Goal: Information Seeking & Learning: Check status

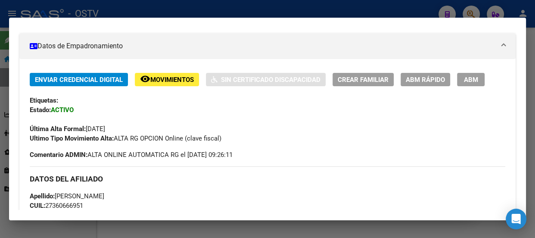
scroll to position [140, 0]
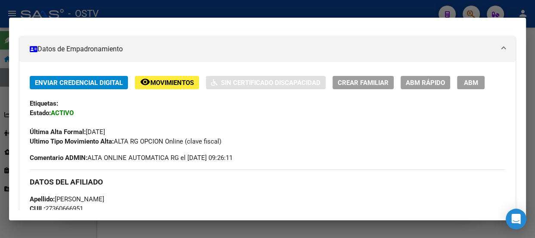
click at [149, 16] on div at bounding box center [267, 119] width 535 height 238
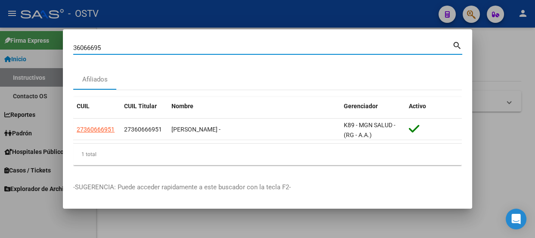
click at [175, 51] on input "36066695" at bounding box center [262, 48] width 379 height 8
paste input "27362863444"
type input "27362863444"
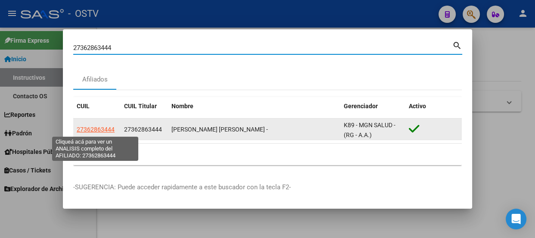
click at [94, 127] on span "27362863444" at bounding box center [96, 129] width 38 height 7
type textarea "27362863444"
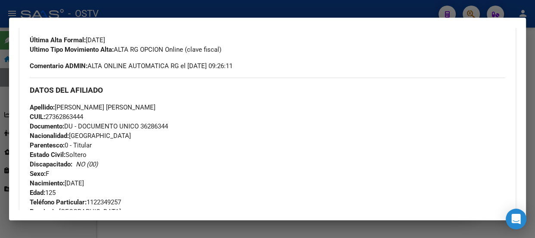
scroll to position [218, 0]
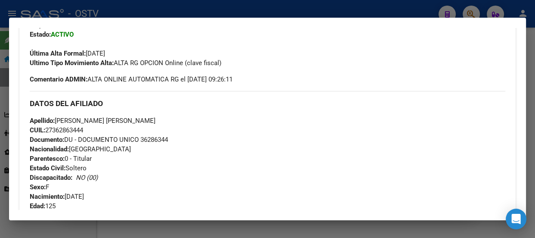
click at [164, 137] on span "Documento: DU - DOCUMENTO UNICO 36286344" at bounding box center [99, 140] width 138 height 8
click at [164, 138] on span "Documento: DU - DOCUMENTO UNICO 36286344" at bounding box center [99, 140] width 138 height 8
click at [158, 139] on span "Documento: DU - DOCUMENTO UNICO 36286344" at bounding box center [99, 140] width 138 height 8
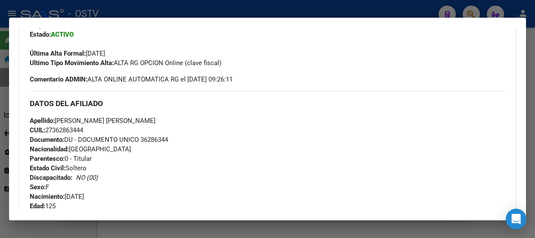
click at [142, 9] on div at bounding box center [267, 119] width 535 height 238
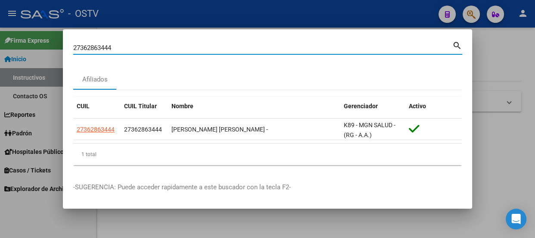
drag, startPoint x: 195, startPoint y: 47, endPoint x: 191, endPoint y: 47, distance: 4.3
click at [194, 47] on input "27362863444" at bounding box center [262, 48] width 379 height 8
click at [191, 47] on input "27362863444" at bounding box center [262, 48] width 379 height 8
type input "20320100934"
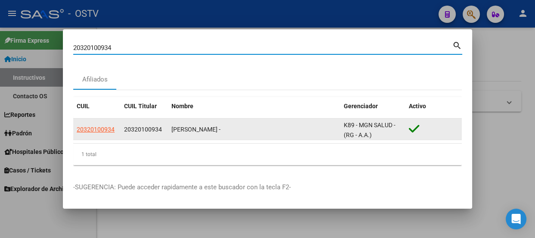
click at [92, 136] on datatable-body-cell "20320100934" at bounding box center [96, 128] width 47 height 21
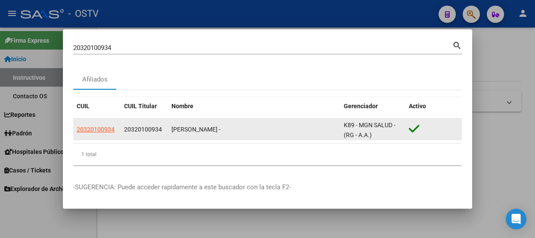
click at [94, 131] on span "20320100934" at bounding box center [96, 129] width 38 height 7
type textarea "20320100934"
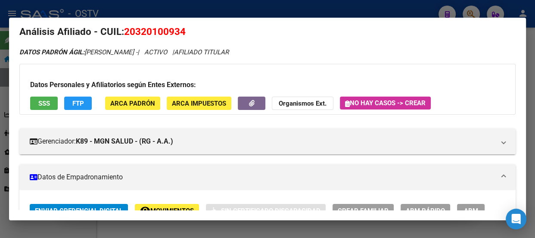
scroll to position [0, 0]
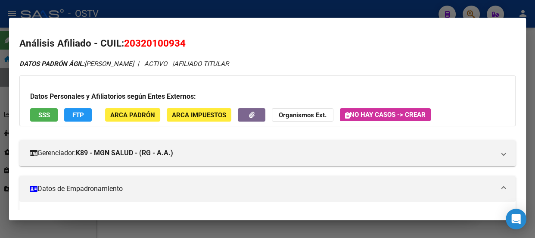
click at [157, 12] on div at bounding box center [267, 119] width 535 height 238
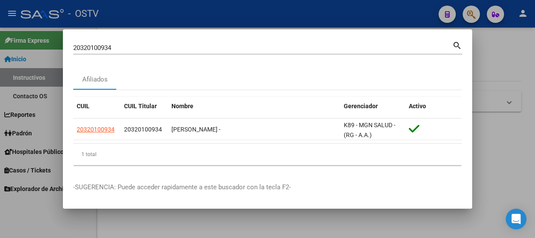
click at [135, 55] on div "20320100934 Buscar (apellido, dni, [PERSON_NAME], [PERSON_NAME], cuit, obra soc…" at bounding box center [267, 51] width 389 height 23
click at [137, 49] on input "20320100934" at bounding box center [262, 48] width 379 height 8
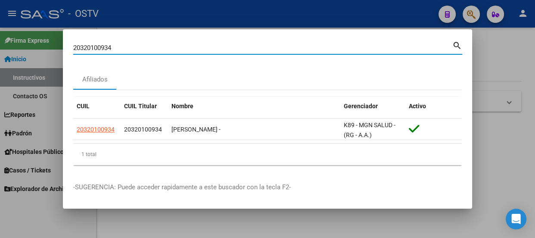
click at [137, 51] on input "20320100934" at bounding box center [262, 48] width 379 height 8
click at [114, 48] on input "20351639831" at bounding box center [262, 48] width 379 height 8
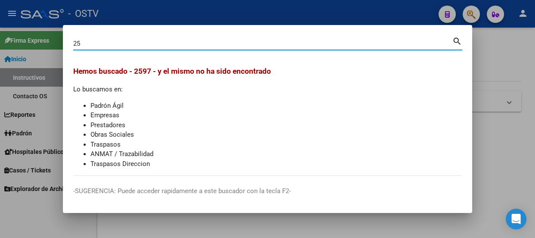
type input "2"
type input "95744040"
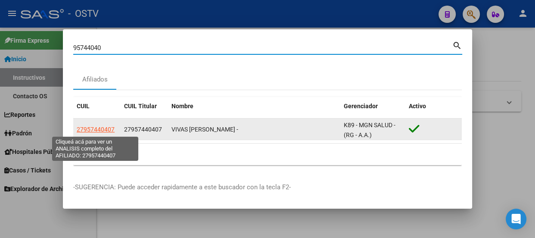
click at [97, 130] on span "27957440407" at bounding box center [96, 129] width 38 height 7
type textarea "27957440407"
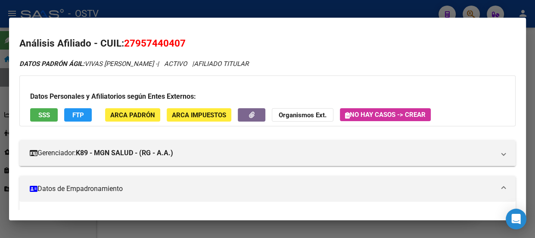
click at [134, 5] on div at bounding box center [267, 119] width 535 height 238
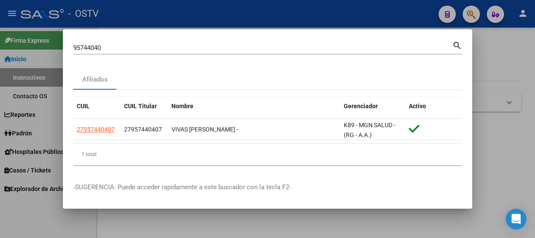
click at [108, 48] on input "95744040" at bounding box center [262, 48] width 379 height 8
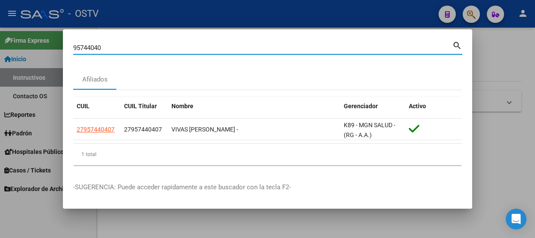
click at [108, 48] on input "95744040" at bounding box center [262, 48] width 379 height 8
type input "96288317"
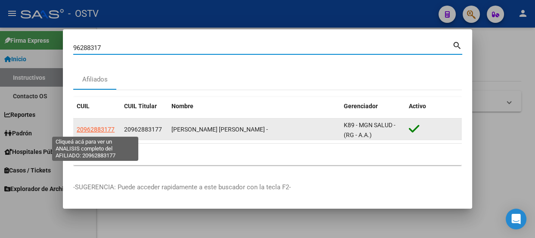
click at [90, 127] on span "20962883177" at bounding box center [96, 129] width 38 height 7
type textarea "20962883177"
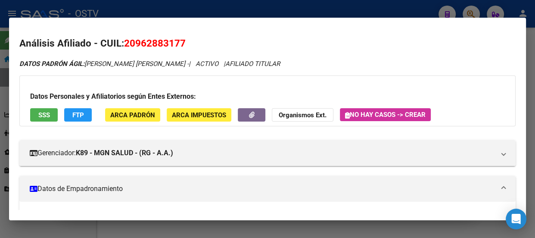
click at [106, 13] on div at bounding box center [267, 119] width 535 height 238
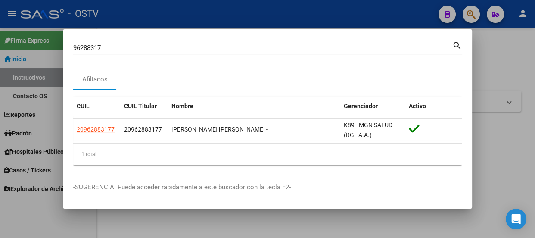
click at [110, 51] on input "96288317" at bounding box center [262, 48] width 379 height 8
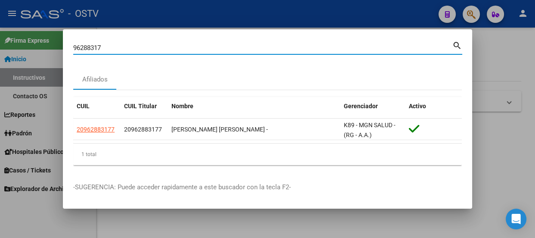
click at [110, 51] on input "96288317" at bounding box center [262, 48] width 379 height 8
type input "92590663"
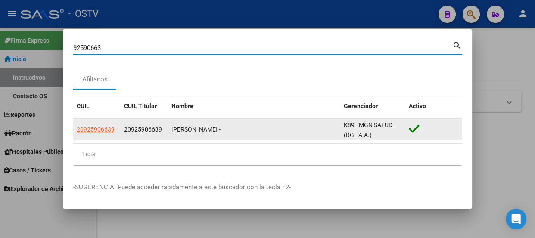
click at [101, 126] on span "20925906639" at bounding box center [96, 129] width 38 height 7
type textarea "20925906639"
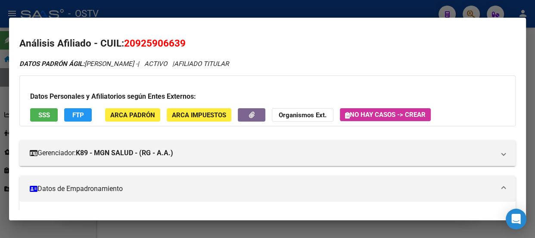
scroll to position [196, 0]
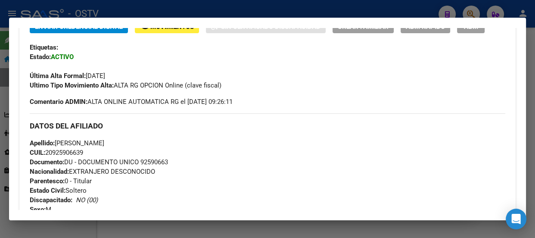
drag, startPoint x: 108, startPoint y: 12, endPoint x: 108, endPoint y: 17, distance: 4.8
click at [108, 12] on div at bounding box center [267, 119] width 535 height 238
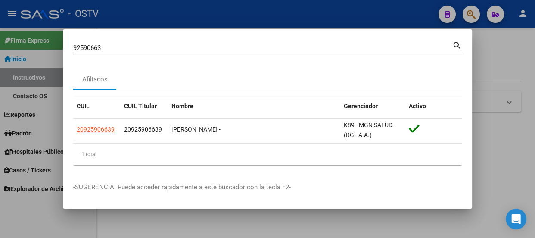
click at [112, 44] on input "92590663" at bounding box center [262, 48] width 379 height 8
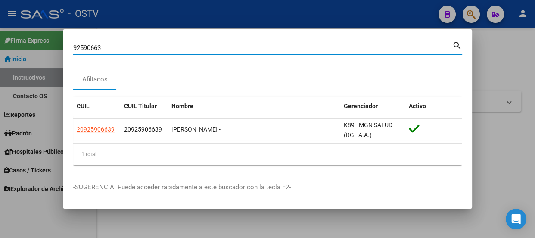
click at [112, 44] on input "92590663" at bounding box center [262, 48] width 379 height 8
type input "32655986"
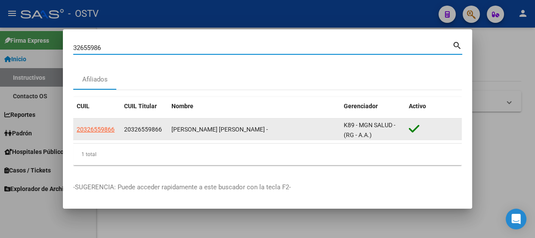
click at [99, 131] on span "20326559866" at bounding box center [96, 129] width 38 height 7
type textarea "20326559866"
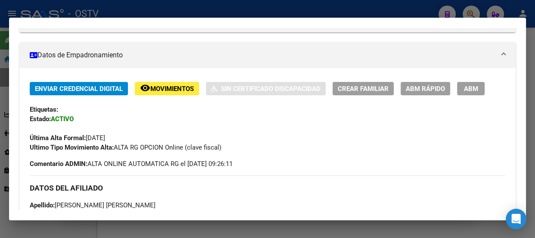
scroll to position [156, 0]
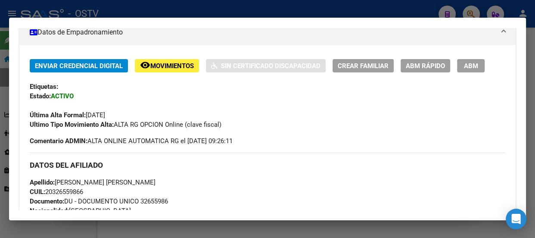
click at [142, 10] on div at bounding box center [267, 119] width 535 height 238
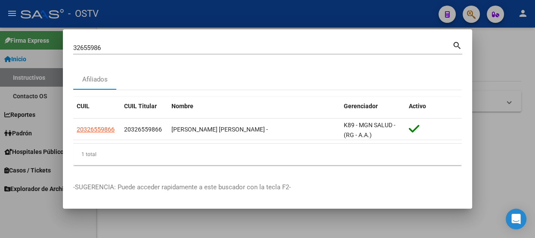
click at [143, 44] on input "32655986" at bounding box center [262, 48] width 379 height 8
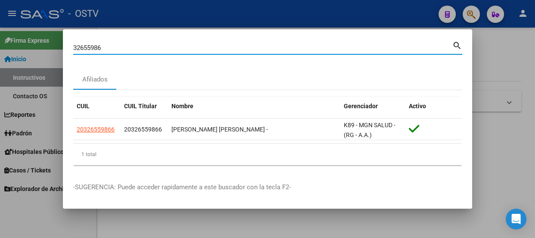
click at [143, 44] on input "32655986" at bounding box center [262, 48] width 379 height 8
type input "41716089"
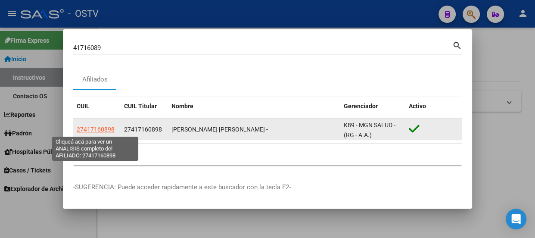
click at [83, 128] on span "27417160898" at bounding box center [96, 129] width 38 height 7
type textarea "27417160898"
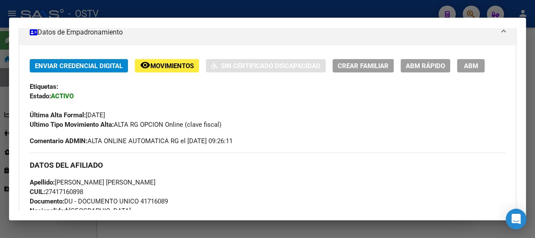
scroll to position [0, 0]
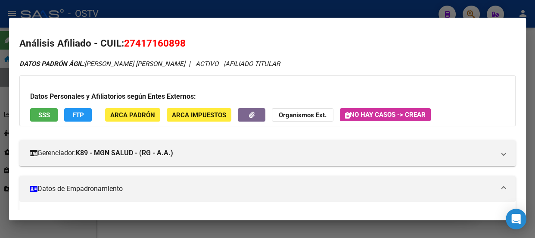
click at [154, 3] on div at bounding box center [267, 119] width 535 height 238
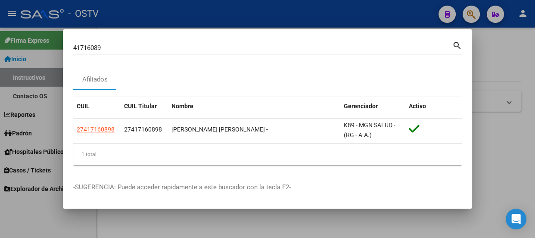
click at [127, 46] on input "41716089" at bounding box center [262, 48] width 379 height 8
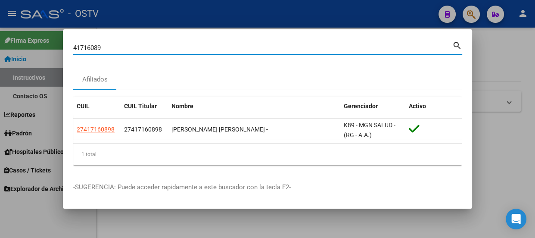
click at [127, 47] on input "41716089" at bounding box center [262, 48] width 379 height 8
click at [124, 47] on input "42689175" at bounding box center [262, 48] width 379 height 8
type input "24872614"
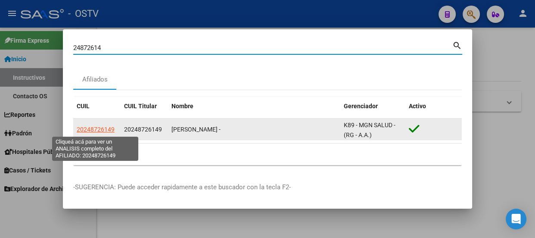
click at [99, 130] on span "20248726149" at bounding box center [96, 129] width 38 height 7
type textarea "20248726149"
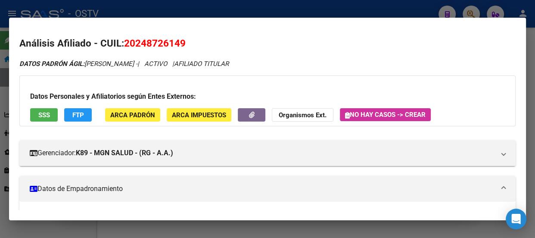
click at [104, 10] on div at bounding box center [267, 119] width 535 height 238
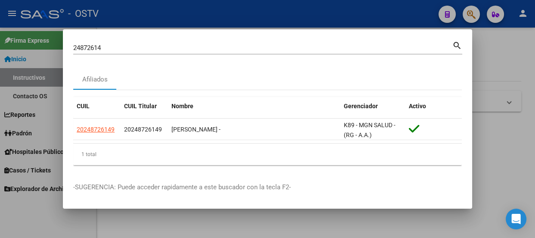
click at [121, 43] on div "24872614 Buscar (apellido, dni, [PERSON_NAME], [PERSON_NAME], cuit, obra social)" at bounding box center [262, 47] width 379 height 13
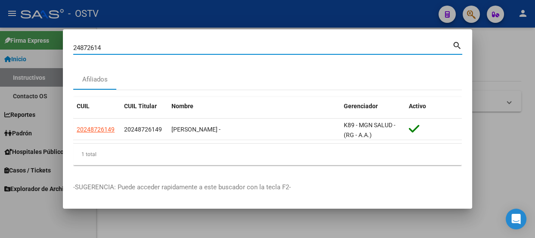
click at [121, 43] on div "24872614 Buscar (apellido, dni, [PERSON_NAME], [PERSON_NAME], cuit, obra social)" at bounding box center [262, 47] width 379 height 13
click at [121, 46] on input "24872614" at bounding box center [262, 48] width 379 height 8
type input "35789196"
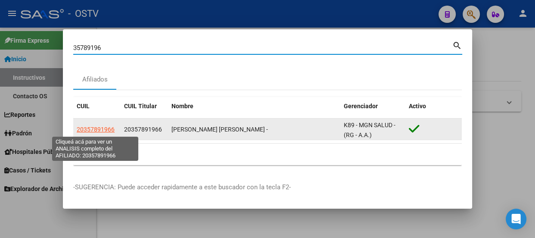
click at [106, 131] on span "20357891966" at bounding box center [96, 129] width 38 height 7
type textarea "20357891966"
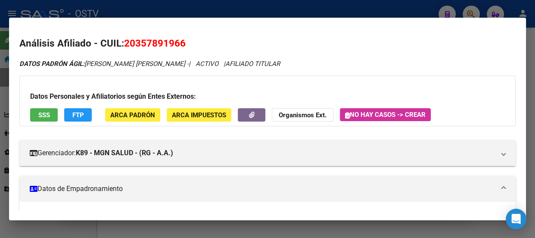
click at [148, 14] on div at bounding box center [267, 119] width 535 height 238
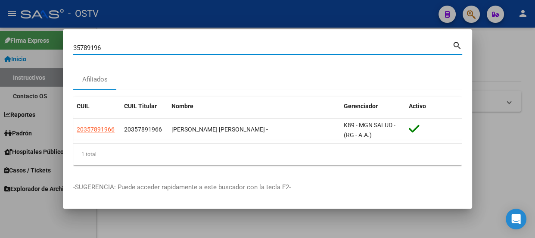
click at [141, 47] on input "35789196" at bounding box center [262, 48] width 379 height 8
type input "41925089"
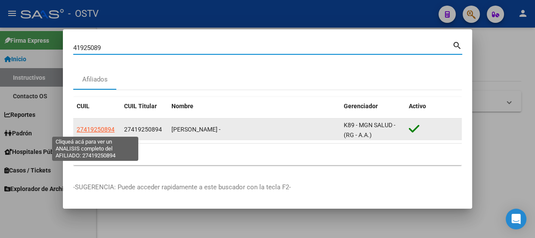
click at [96, 127] on span "27419250894" at bounding box center [96, 129] width 38 height 7
type textarea "27419250894"
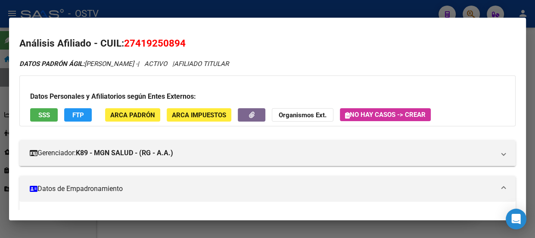
click at [168, 6] on div at bounding box center [267, 119] width 535 height 238
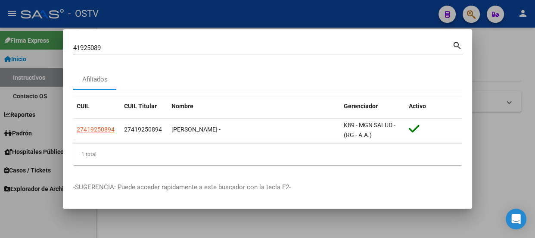
click at [112, 45] on input "41925089" at bounding box center [262, 48] width 379 height 8
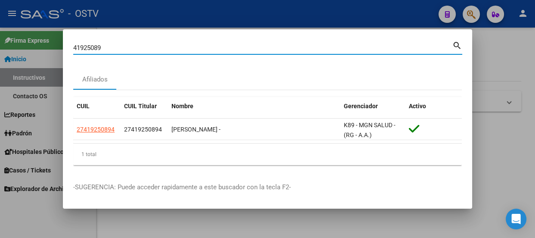
click at [112, 45] on input "41925089" at bounding box center [262, 48] width 379 height 8
type input "43853943"
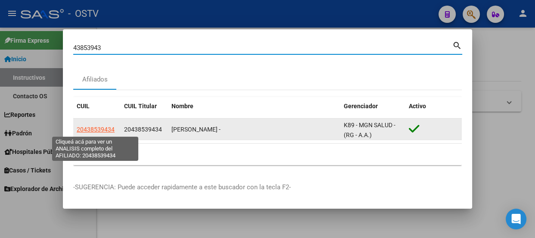
click at [105, 130] on span "20438539434" at bounding box center [96, 129] width 38 height 7
type textarea "20438539434"
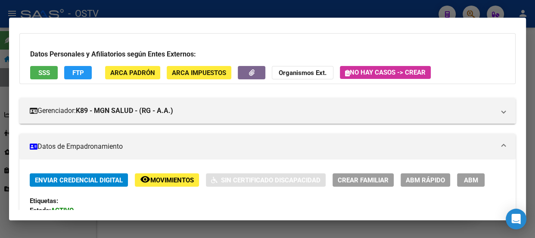
scroll to position [39, 0]
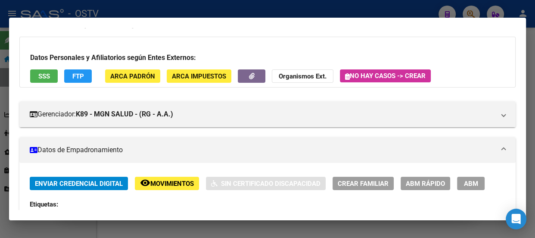
click at [137, 6] on div at bounding box center [267, 119] width 535 height 238
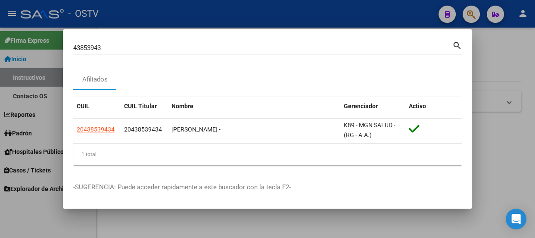
click at [124, 45] on input "43853943" at bounding box center [262, 48] width 379 height 8
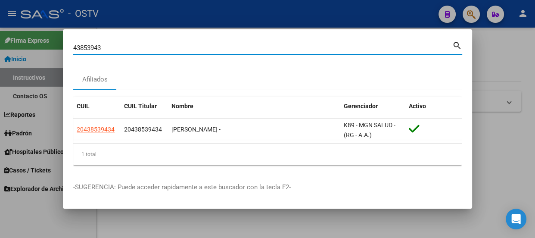
click at [124, 45] on input "43853943" at bounding box center [262, 48] width 379 height 8
type input "36023485"
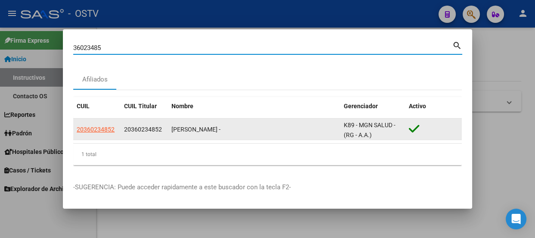
click at [97, 121] on datatable-body-cell "20360234852" at bounding box center [96, 128] width 47 height 21
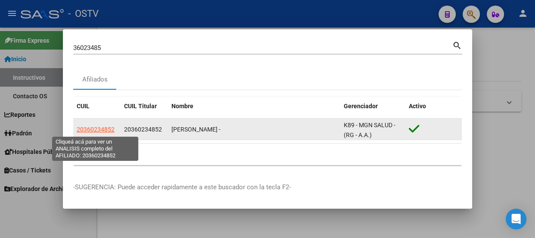
click at [100, 129] on span "20360234852" at bounding box center [96, 129] width 38 height 7
type textarea "20360234852"
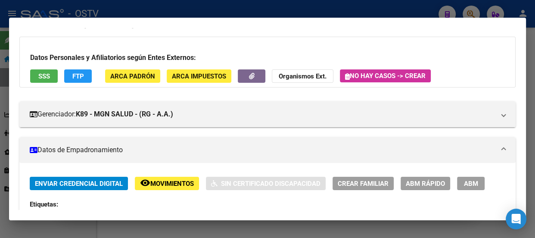
click at [121, 14] on div at bounding box center [267, 119] width 535 height 238
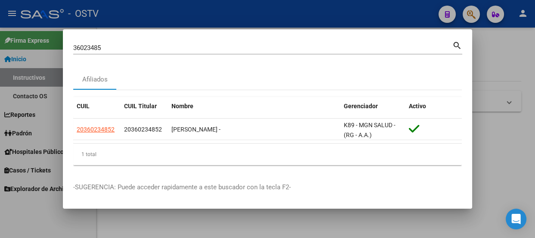
click at [128, 49] on input "36023485" at bounding box center [262, 48] width 379 height 8
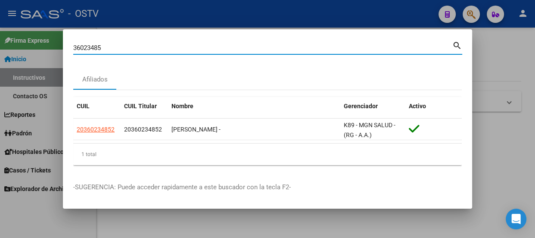
click at [128, 49] on input "36023485" at bounding box center [262, 48] width 379 height 8
type input "37824359"
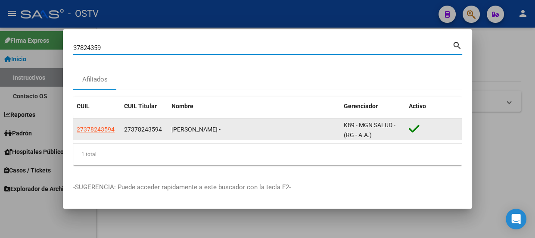
click at [107, 132] on span "27378243594" at bounding box center [96, 129] width 38 height 7
type textarea "27378243594"
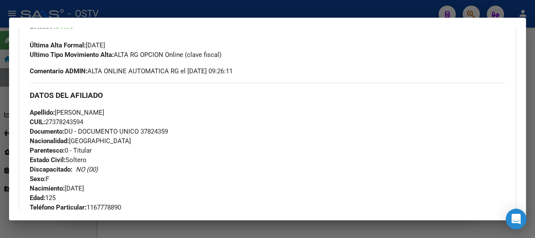
scroll to position [0, 0]
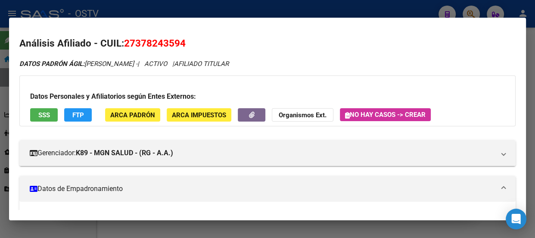
click at [127, 10] on div at bounding box center [267, 119] width 535 height 238
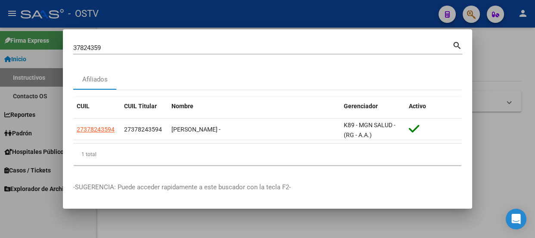
click at [98, 50] on input "37824359" at bounding box center [262, 48] width 379 height 8
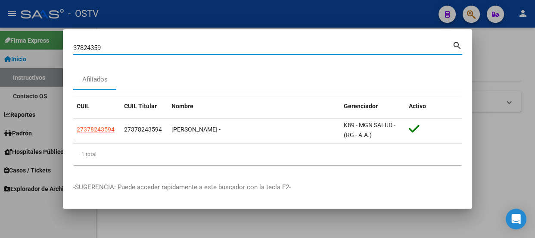
click at [98, 50] on input "37824359" at bounding box center [262, 48] width 379 height 8
type input "34332349"
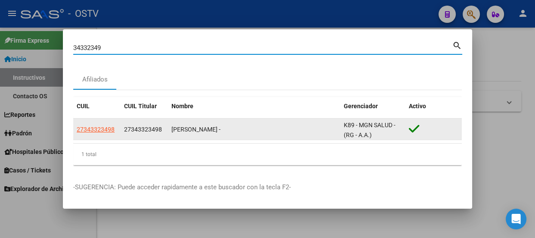
click at [112, 130] on span "27343323498" at bounding box center [96, 129] width 38 height 7
type textarea "27343323498"
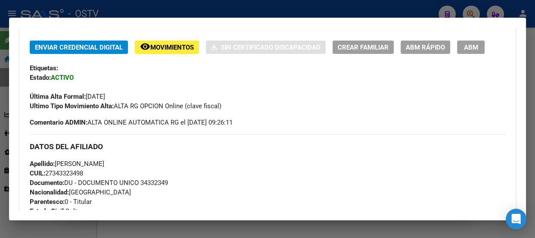
scroll to position [196, 0]
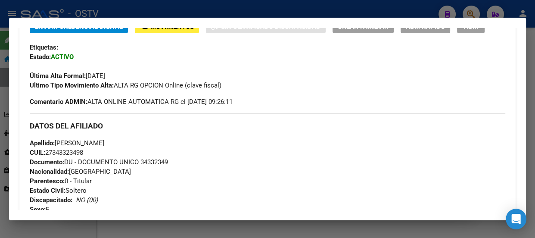
click at [157, 12] on div at bounding box center [267, 119] width 535 height 238
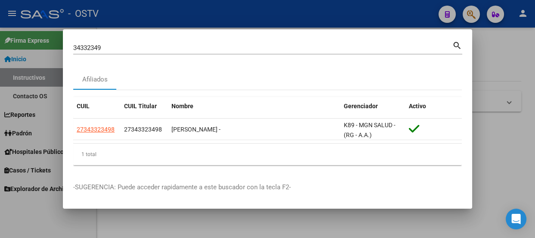
click at [153, 54] on div "34332349 Buscar (apellido, dni, cuil, nro traspaso, cuit, obra social)" at bounding box center [262, 47] width 379 height 13
click at [152, 54] on div "34332349 Buscar (apellido, dni, cuil, nro traspaso, cuit, obra social)" at bounding box center [262, 47] width 379 height 13
click at [150, 53] on div "34332349 Buscar (apellido, dni, cuil, nro traspaso, cuit, obra social)" at bounding box center [262, 47] width 379 height 13
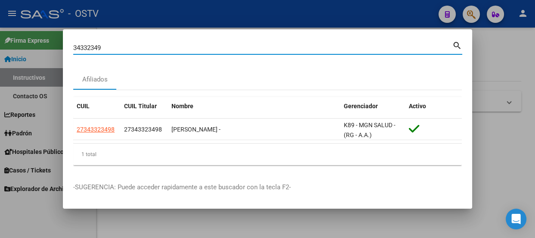
click at [144, 48] on input "34332349" at bounding box center [262, 48] width 379 height 8
click at [143, 48] on input "34332349" at bounding box center [262, 48] width 379 height 8
type input "36286344"
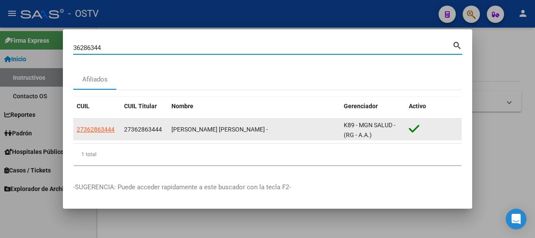
click at [109, 132] on span "27362863444" at bounding box center [96, 129] width 38 height 7
type textarea "27362863444"
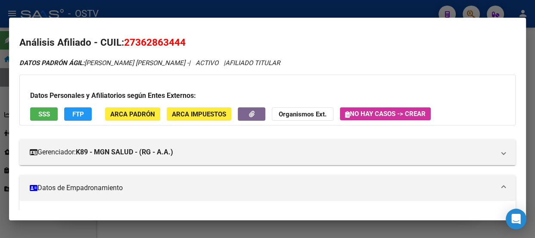
scroll to position [0, 0]
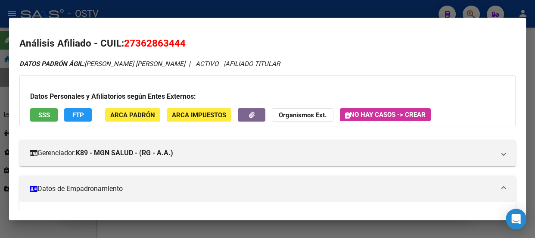
click at [143, 8] on div at bounding box center [267, 119] width 535 height 238
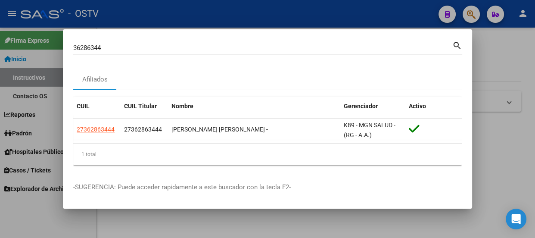
click at [142, 52] on div "36286344 Buscar (apellido, dni, [PERSON_NAME], nro traspaso, cuit, obra social)" at bounding box center [262, 47] width 379 height 13
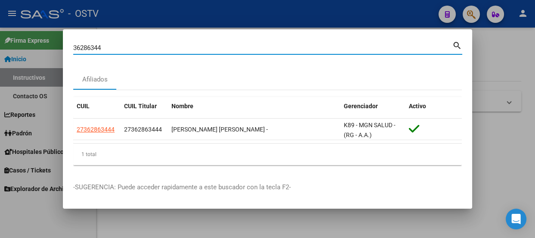
click at [142, 52] on div "36286344 Buscar (apellido, dni, [PERSON_NAME], nro traspaso, cuit, obra social)" at bounding box center [262, 47] width 379 height 13
click at [142, 45] on input "36286344" at bounding box center [262, 48] width 379 height 8
type input "94662709"
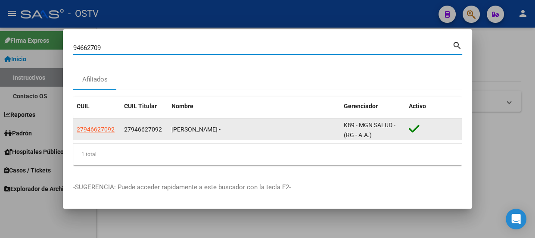
click at [106, 129] on span "27946627092" at bounding box center [96, 129] width 38 height 7
type textarea "27946627092"
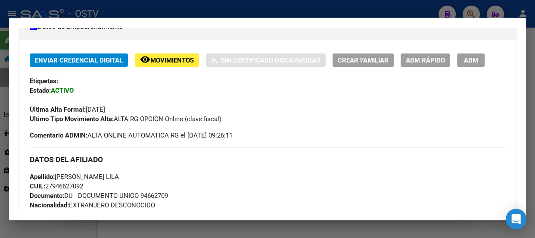
scroll to position [156, 0]
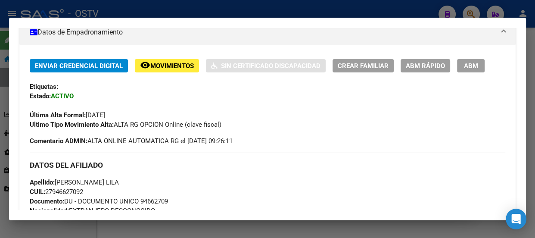
click at [227, 9] on div at bounding box center [267, 119] width 535 height 238
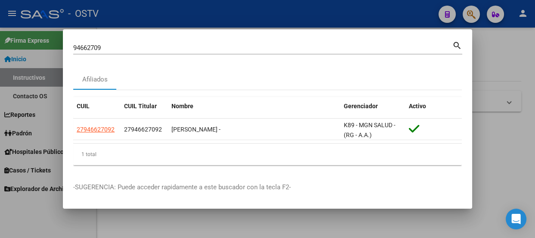
click at [157, 48] on input "94662709" at bounding box center [262, 48] width 379 height 8
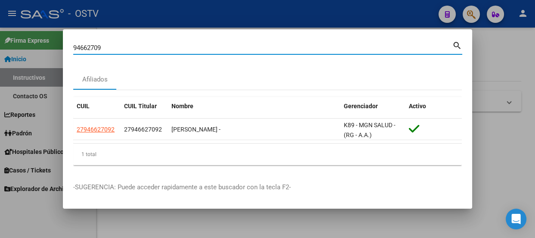
click at [157, 48] on input "94662709" at bounding box center [262, 48] width 379 height 8
type input "34259786"
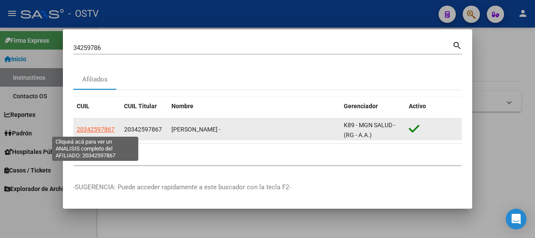
click at [102, 130] on span "20342597867" at bounding box center [96, 129] width 38 height 7
type textarea "20342597867"
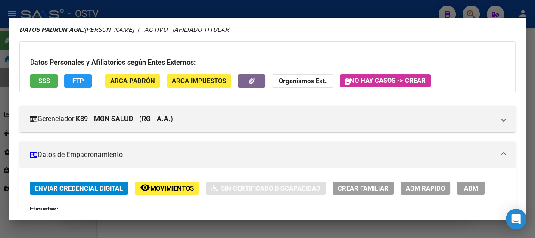
scroll to position [0, 0]
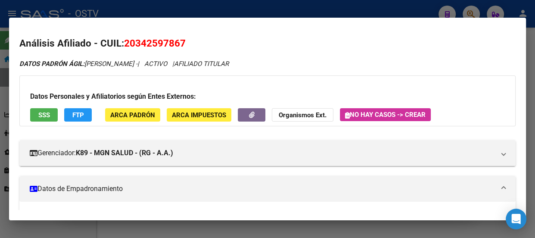
click at [195, 12] on div at bounding box center [267, 119] width 535 height 238
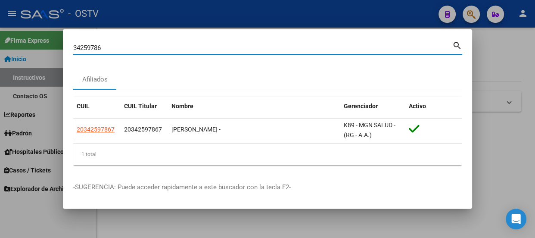
click at [116, 51] on input "34259786" at bounding box center [262, 48] width 379 height 8
type input "26500726"
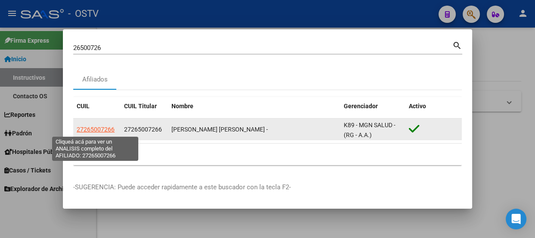
click at [91, 130] on span "27265007266" at bounding box center [96, 129] width 38 height 7
type textarea "27265007266"
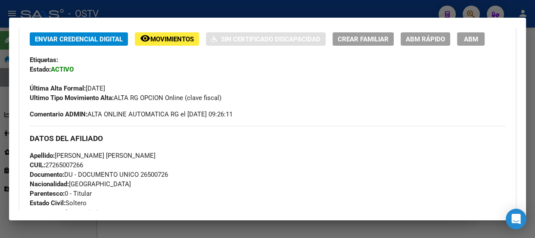
scroll to position [235, 0]
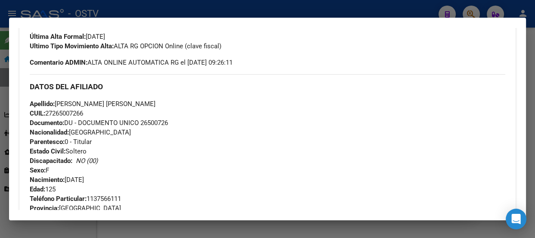
drag, startPoint x: 243, startPoint y: 7, endPoint x: 230, endPoint y: 9, distance: 13.5
click at [242, 7] on div at bounding box center [267, 119] width 535 height 238
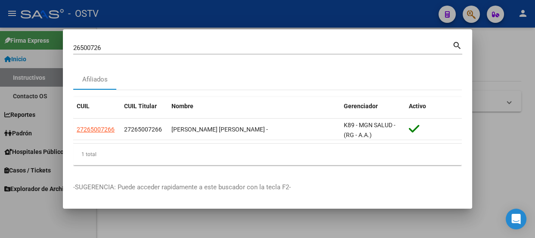
click at [109, 10] on div at bounding box center [267, 119] width 535 height 238
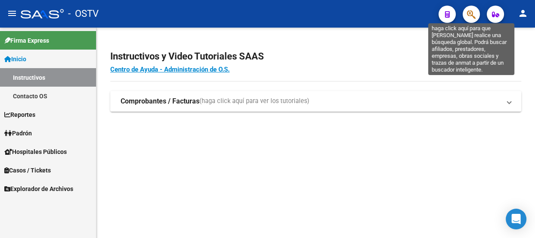
click at [469, 10] on icon "button" at bounding box center [471, 14] width 9 height 10
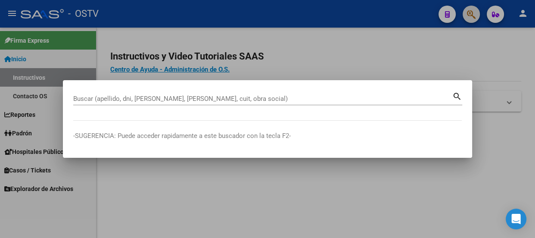
paste input "27268934125"
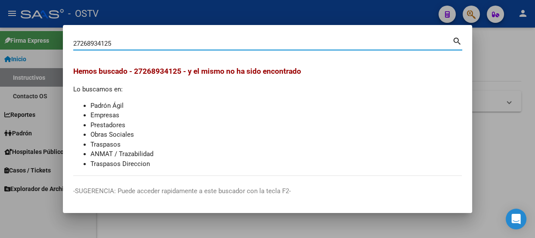
drag, startPoint x: 82, startPoint y: 42, endPoint x: 108, endPoint y: 43, distance: 25.9
click at [108, 43] on input "27268934125" at bounding box center [262, 44] width 379 height 8
click at [130, 42] on input "27268934125" at bounding box center [262, 44] width 379 height 8
type input "32010093"
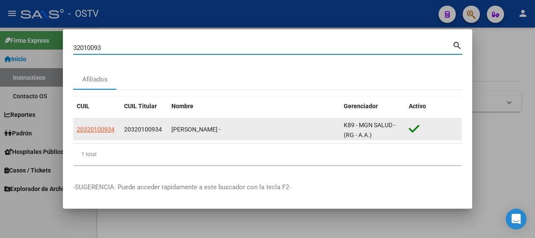
click at [99, 127] on span "20320100934" at bounding box center [96, 129] width 38 height 7
type textarea "20320100934"
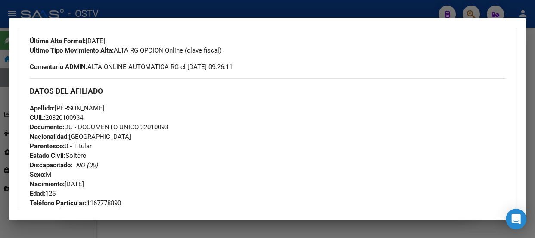
scroll to position [223, 0]
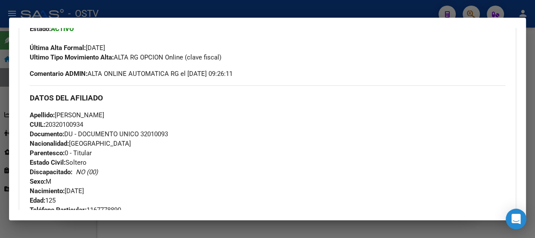
click at [191, 16] on div at bounding box center [267, 119] width 535 height 238
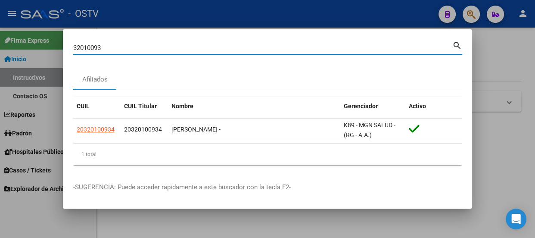
click at [166, 48] on input "32010093" at bounding box center [262, 48] width 379 height 8
click at [164, 48] on input "32010093" at bounding box center [262, 48] width 379 height 8
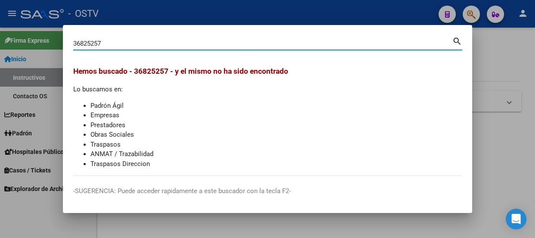
click at [92, 43] on input "36825257" at bounding box center [262, 44] width 379 height 8
click at [143, 49] on div "36825257 Buscar (apellido, dni, [PERSON_NAME], nro traspaso, cuit, obra social)" at bounding box center [262, 43] width 379 height 13
click at [144, 49] on div "36825257 Buscar (apellido, dni, [PERSON_NAME], nro traspaso, cuit, obra social)" at bounding box center [262, 43] width 379 height 13
click at [145, 45] on input "36825257" at bounding box center [262, 44] width 379 height 8
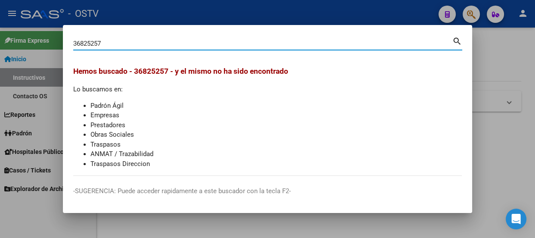
click at [145, 45] on input "36825257" at bounding box center [262, 44] width 379 height 8
type input "23500335"
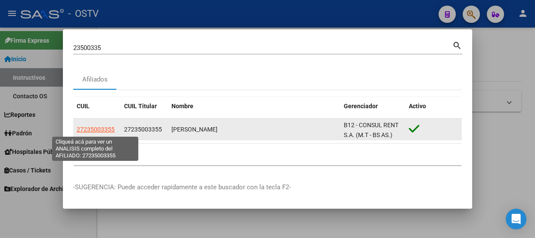
click at [110, 127] on span "27235003355" at bounding box center [96, 129] width 38 height 7
type textarea "27235003355"
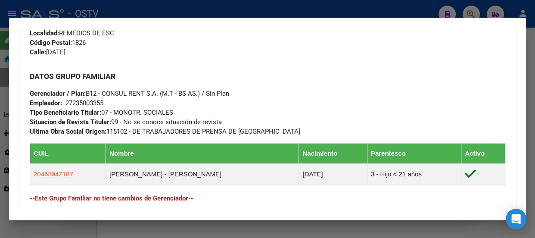
scroll to position [552, 0]
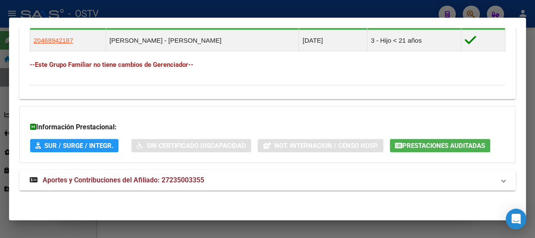
click at [163, 177] on span "Aportes y Contribuciones del Afiliado: 27235003355" at bounding box center [123, 180] width 161 height 8
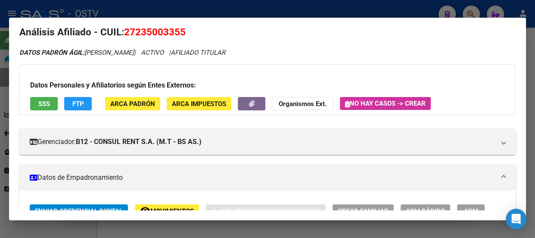
scroll to position [0, 0]
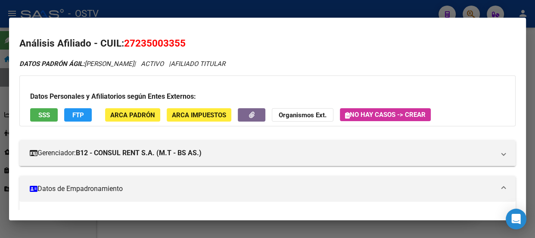
click at [175, 12] on div at bounding box center [267, 119] width 535 height 238
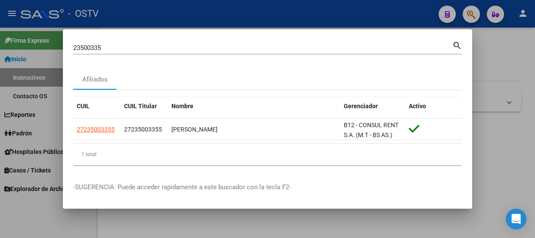
click at [176, 46] on input "23500335" at bounding box center [262, 48] width 379 height 8
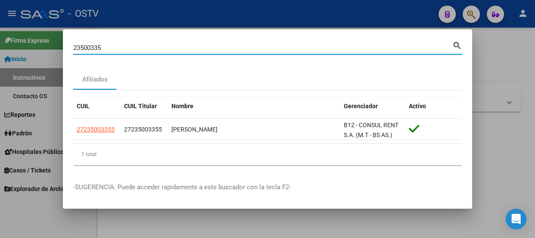
click at [176, 46] on input "23500335" at bounding box center [262, 48] width 379 height 8
type input "35163983"
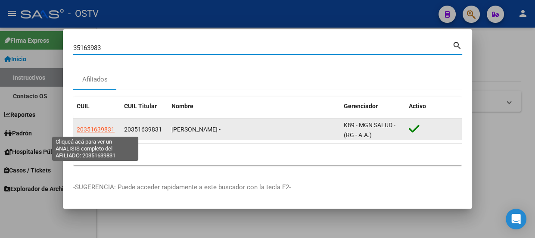
click at [106, 130] on span "20351639831" at bounding box center [96, 129] width 38 height 7
type textarea "20351639831"
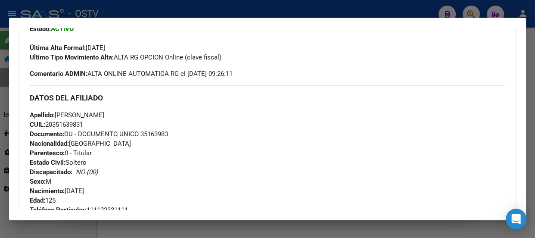
scroll to position [184, 0]
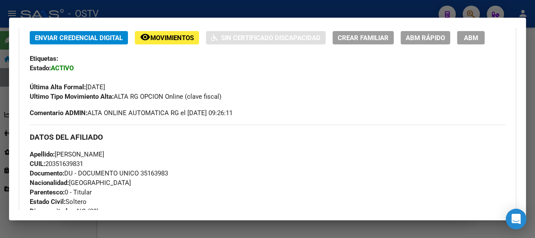
click at [122, 9] on div at bounding box center [267, 119] width 535 height 238
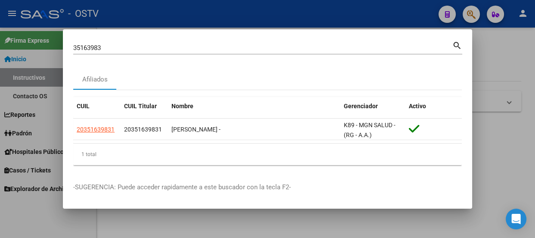
click at [112, 48] on input "35163983" at bounding box center [262, 48] width 379 height 8
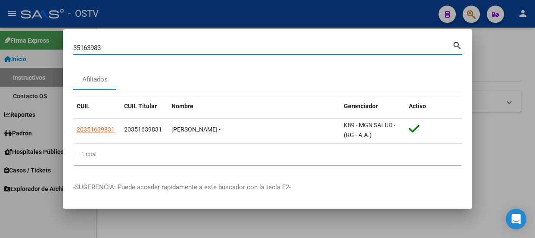
click at [112, 48] on input "35163983" at bounding box center [262, 48] width 379 height 8
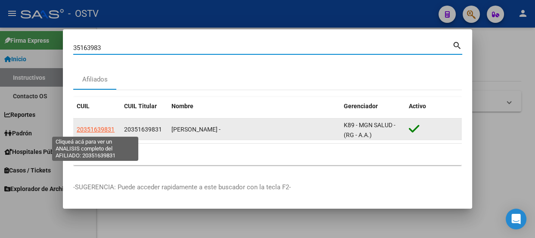
click at [103, 127] on span "20351639831" at bounding box center [96, 129] width 38 height 7
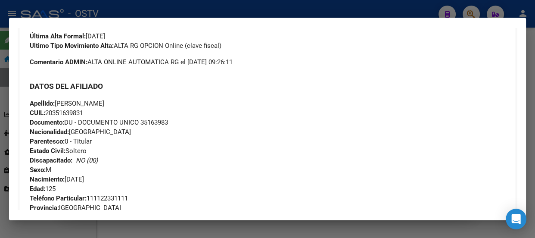
scroll to position [235, 0]
click at [169, 11] on div at bounding box center [267, 119] width 535 height 238
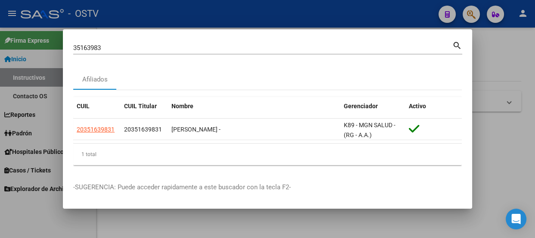
click at [171, 55] on div "35163983 Buscar (apellido, dni, [PERSON_NAME], nro traspaso, cuit, obra social)…" at bounding box center [267, 51] width 389 height 23
click at [170, 52] on div "35163983 Buscar (apellido, dni, [PERSON_NAME], [PERSON_NAME], cuit, obra social)" at bounding box center [262, 47] width 379 height 13
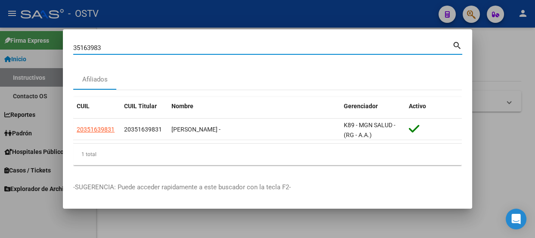
click at [170, 52] on div "35163983 Buscar (apellido, dni, [PERSON_NAME], [PERSON_NAME], cuit, obra social)" at bounding box center [262, 47] width 379 height 13
click at [170, 49] on input "35163983" at bounding box center [262, 48] width 379 height 8
type input "34259786"
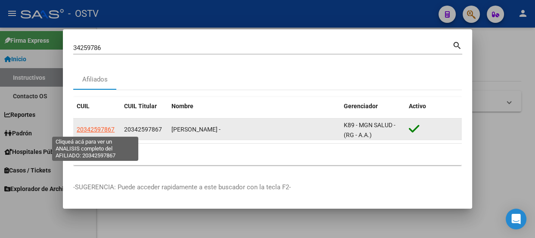
click at [90, 126] on span "20342597867" at bounding box center [96, 129] width 38 height 7
type textarea "20342597867"
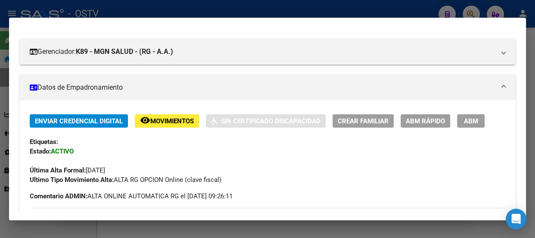
scroll to position [100, 0]
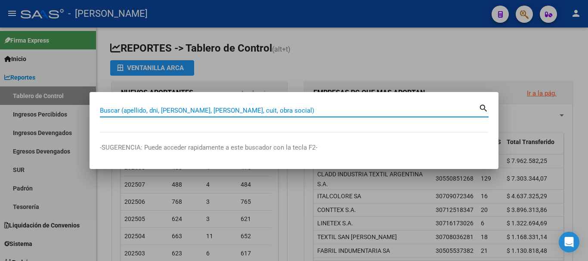
paste input "26893412"
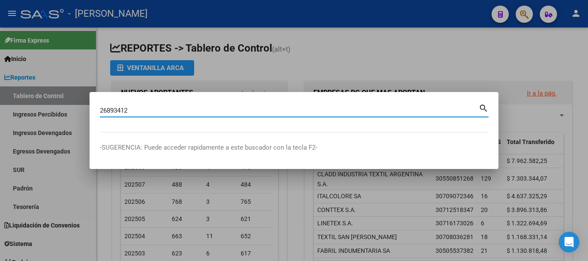
type input "26893412"
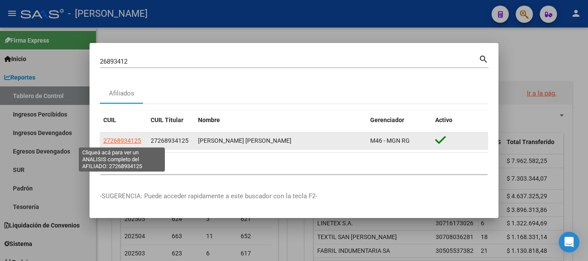
click at [118, 140] on span "27268934125" at bounding box center [122, 140] width 38 height 7
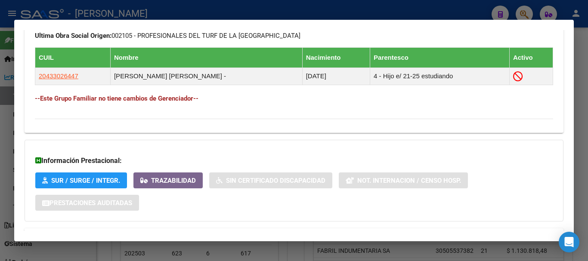
scroll to position [511, 0]
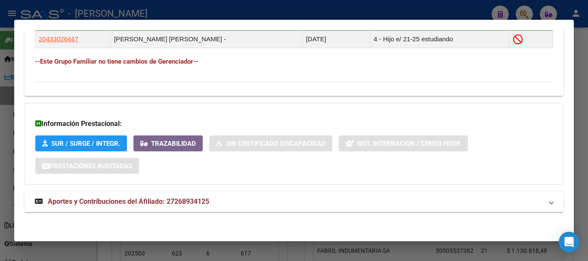
click at [248, 201] on mat-panel-title "Aportes y Contribuciones del Afiliado: 27268934125" at bounding box center [289, 202] width 508 height 10
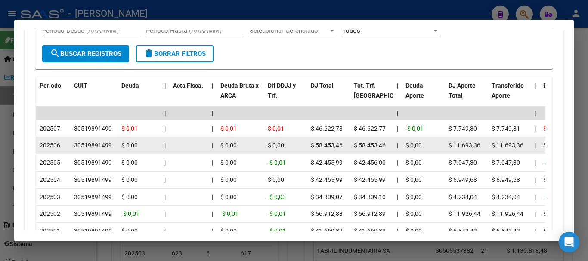
scroll to position [813, 0]
